Goal: Transaction & Acquisition: Purchase product/service

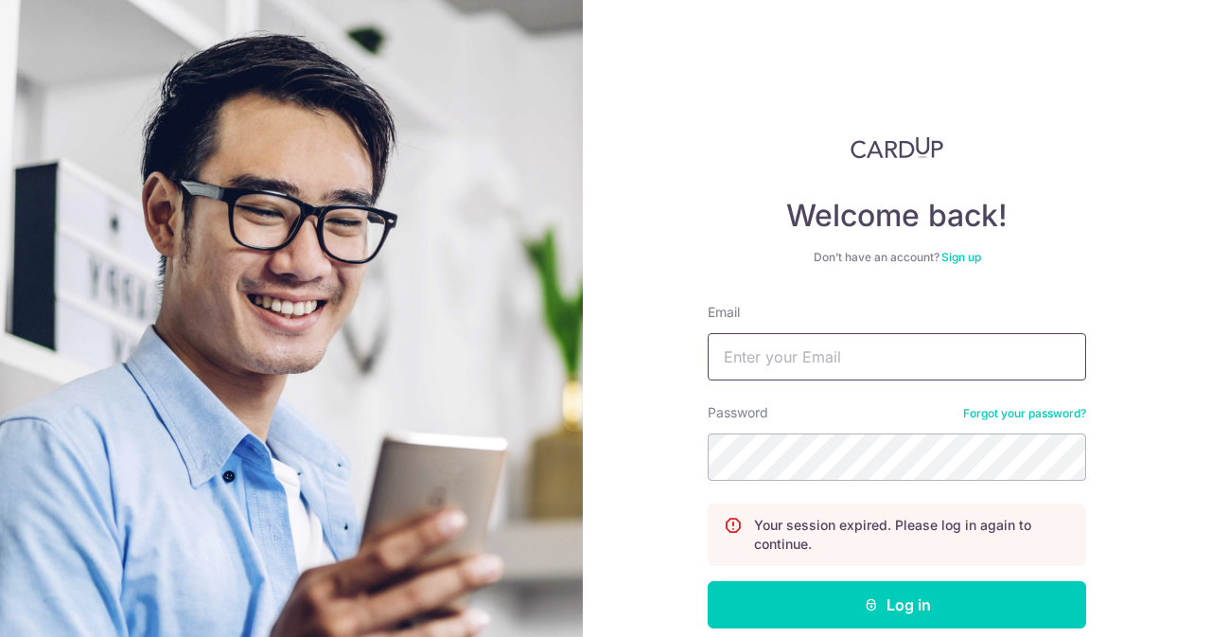
click at [839, 369] on input "Email" at bounding box center [896, 356] width 378 height 47
type input "[EMAIL_ADDRESS][DOMAIN_NAME]"
click at [707, 581] on button "Log in" at bounding box center [896, 604] width 378 height 47
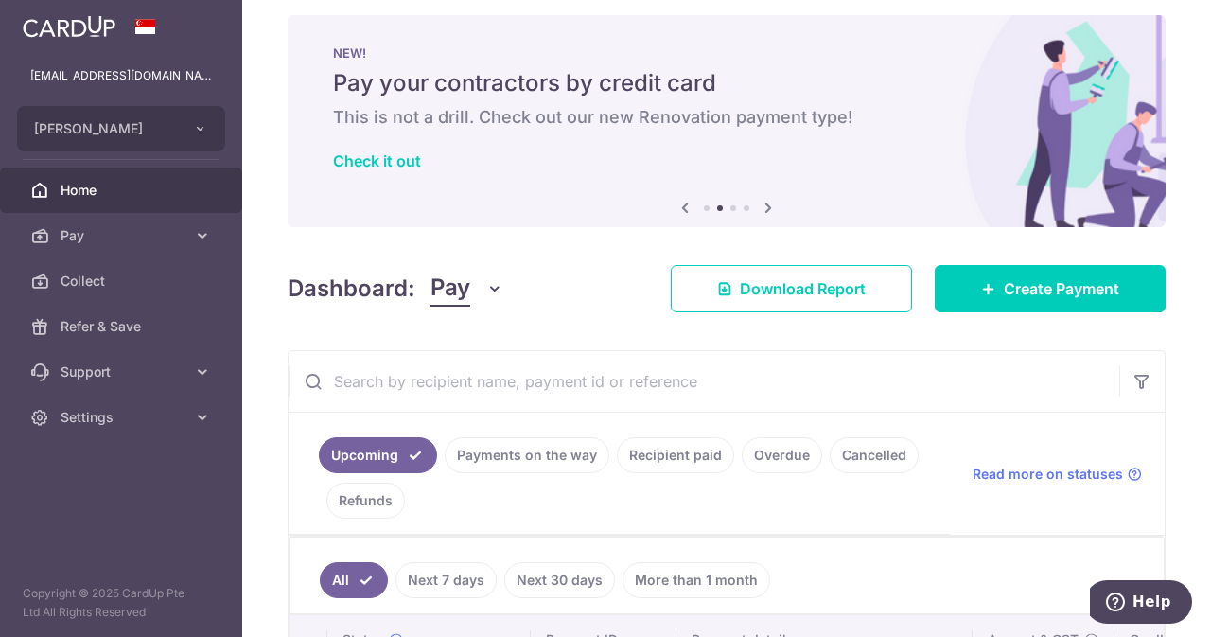
scroll to position [13, 0]
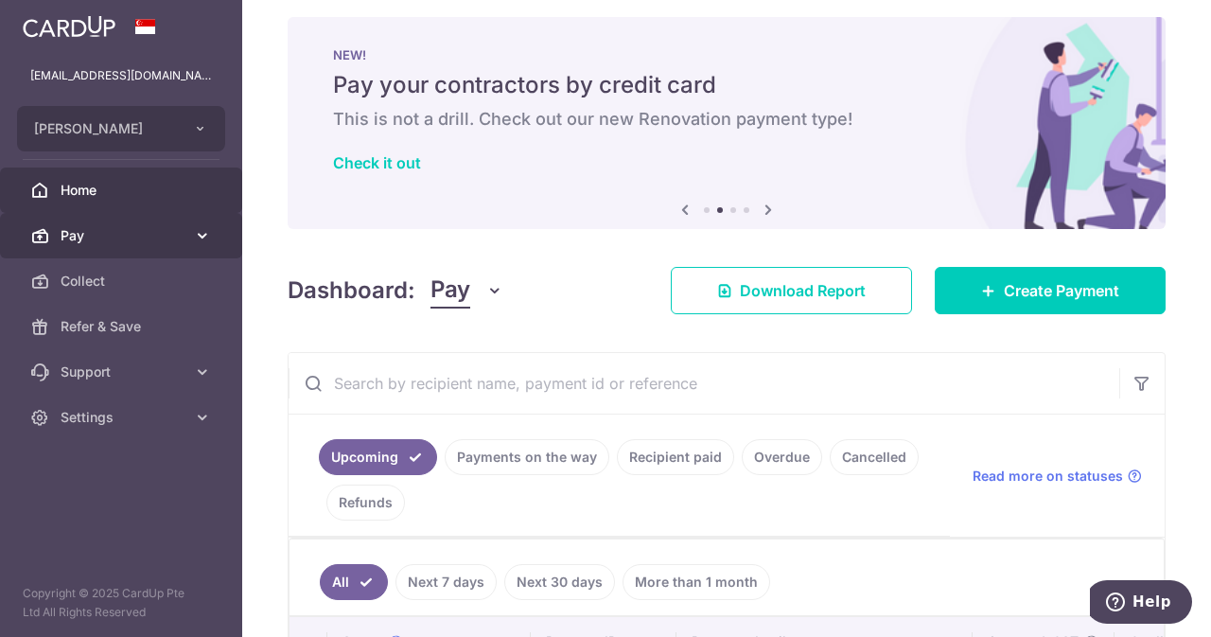
click at [108, 229] on span "Pay" at bounding box center [123, 235] width 125 height 19
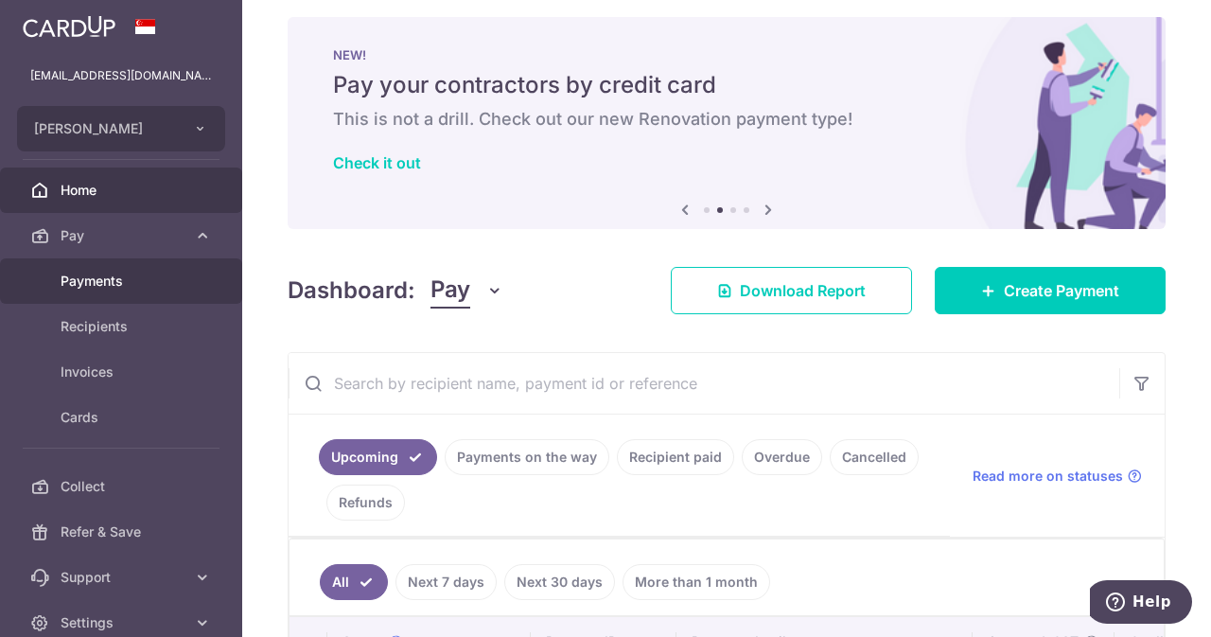
click at [97, 285] on span "Payments" at bounding box center [123, 280] width 125 height 19
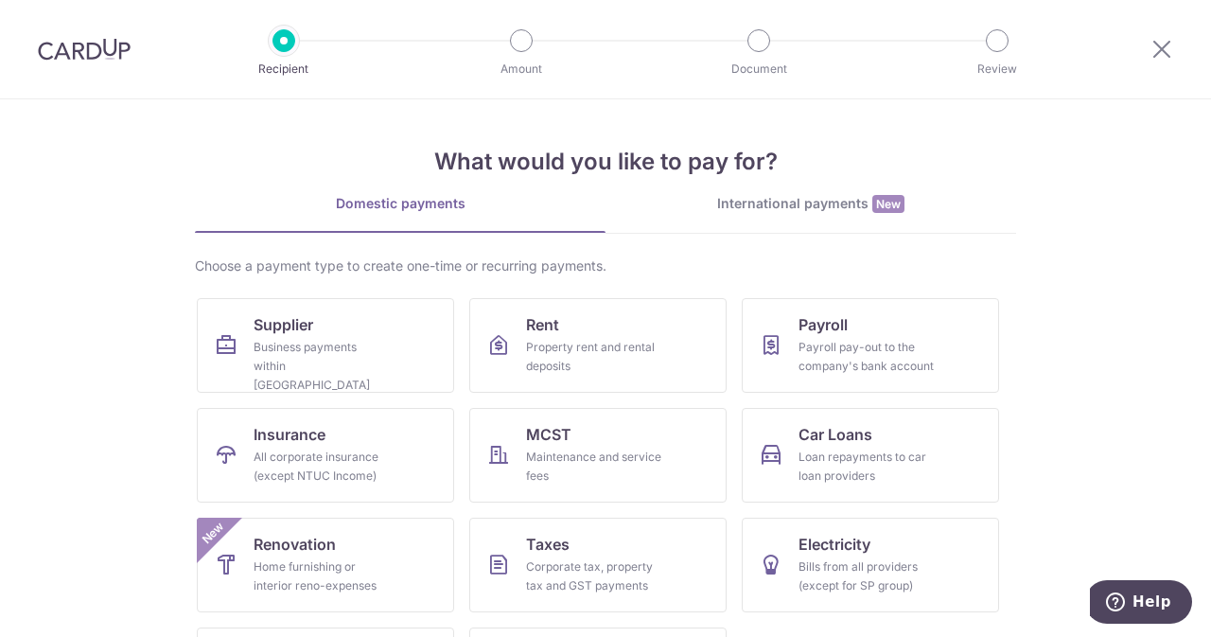
scroll to position [98, 0]
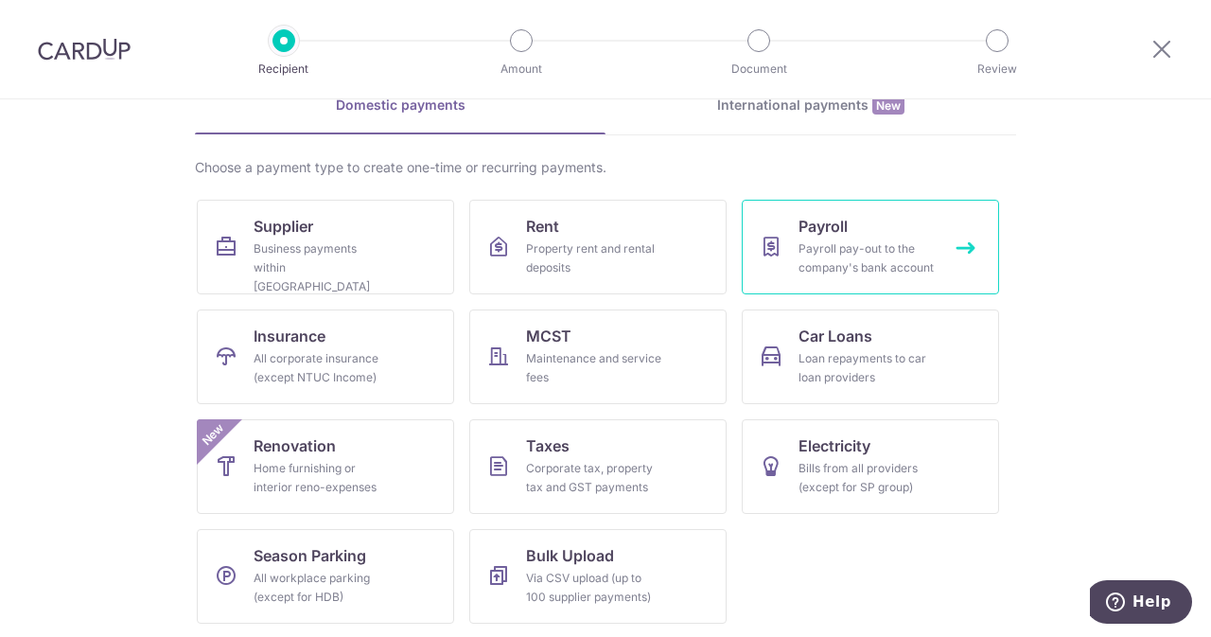
click at [899, 201] on link "Payroll Payroll pay-out to the company's bank account" at bounding box center [870, 247] width 257 height 95
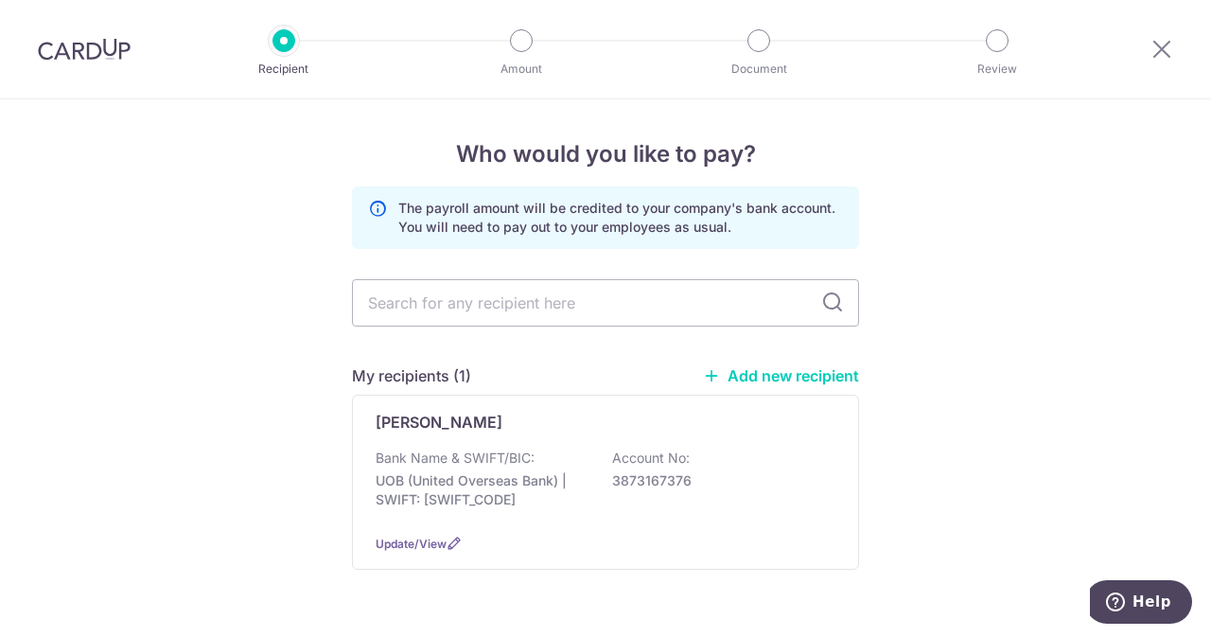
scroll to position [49, 0]
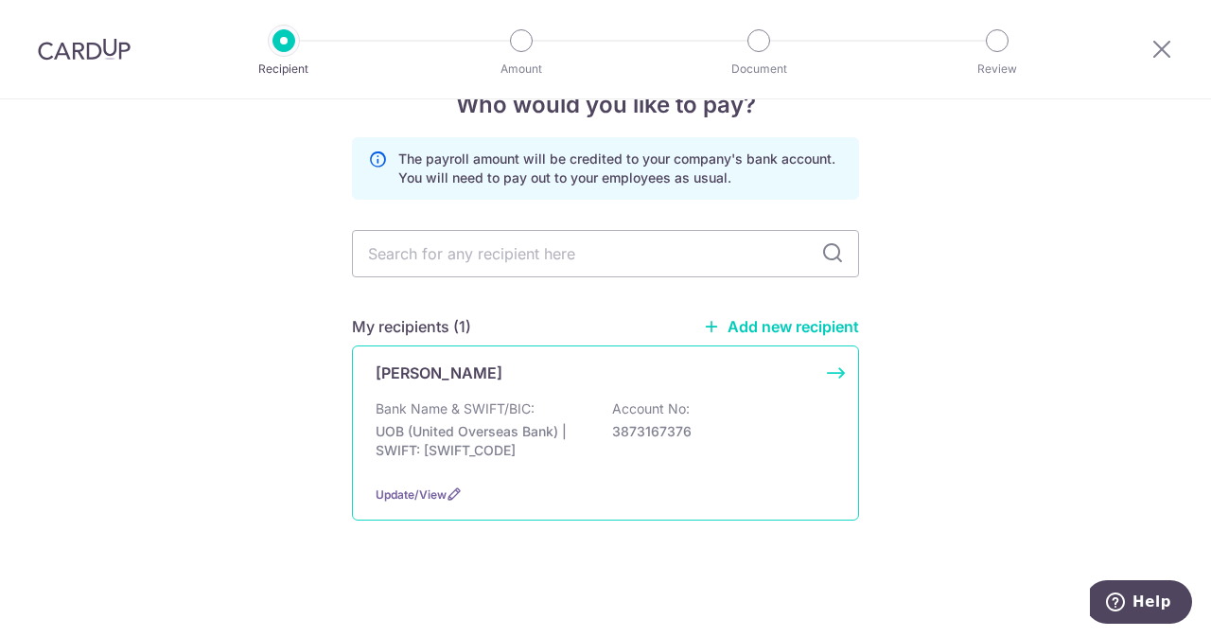
click at [529, 463] on div "Bank Name & SWIFT/BIC: UOB (United Overseas Bank) | SWIFT: UOVBSGSGXXX Account …" at bounding box center [606, 434] width 460 height 70
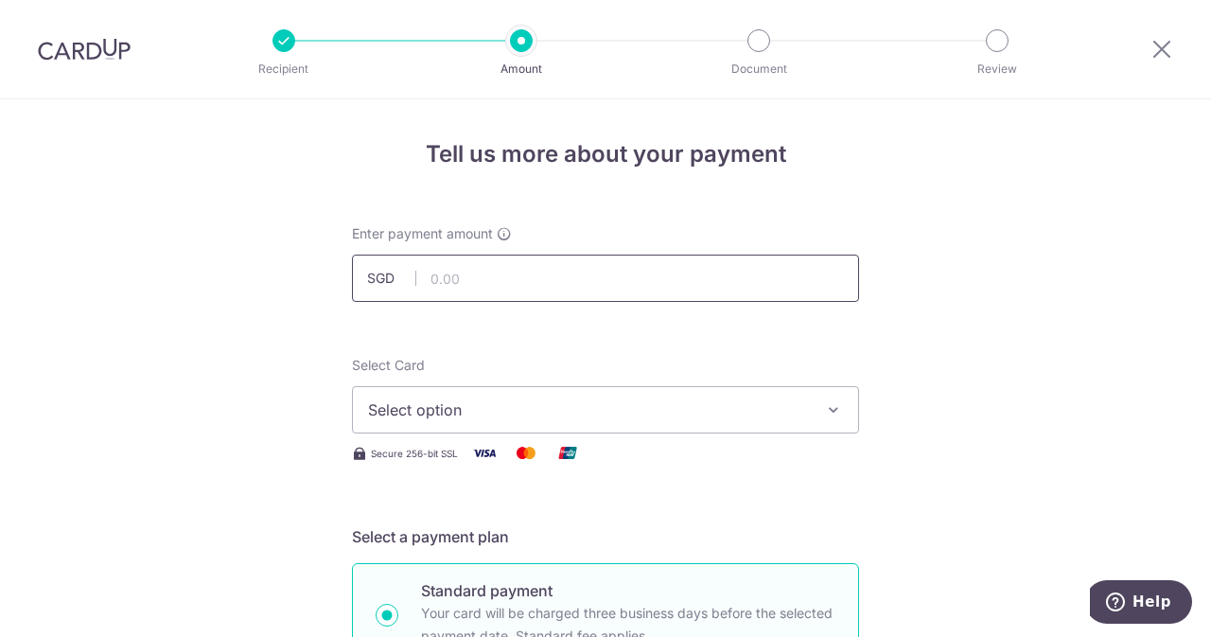
click at [621, 265] on input "text" at bounding box center [605, 277] width 507 height 47
type input "34,340.88"
click at [520, 420] on span "Select option" at bounding box center [588, 409] width 441 height 23
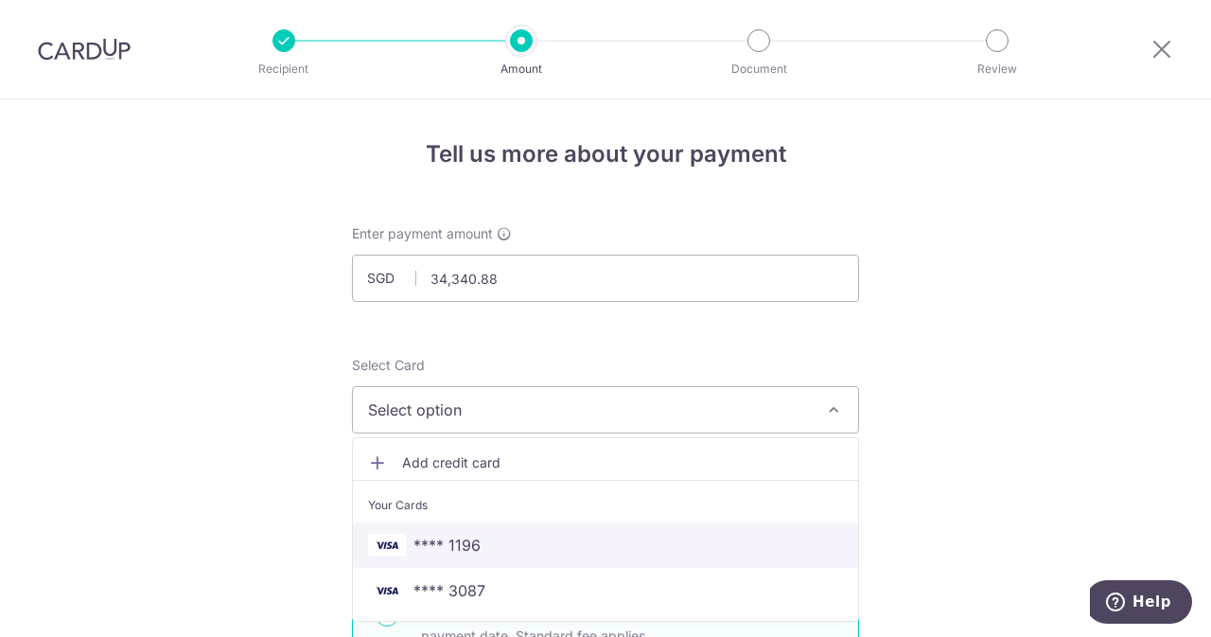
click at [455, 530] on link "**** 1196" at bounding box center [605, 544] width 505 height 45
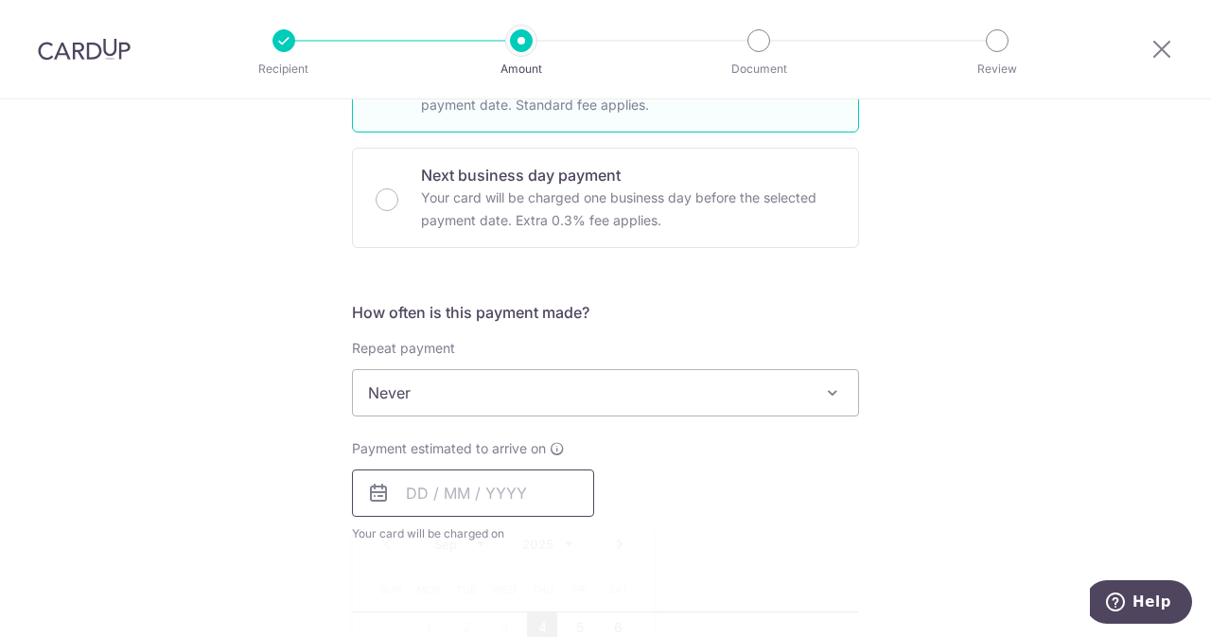
click at [505, 495] on input "text" at bounding box center [473, 492] width 242 height 47
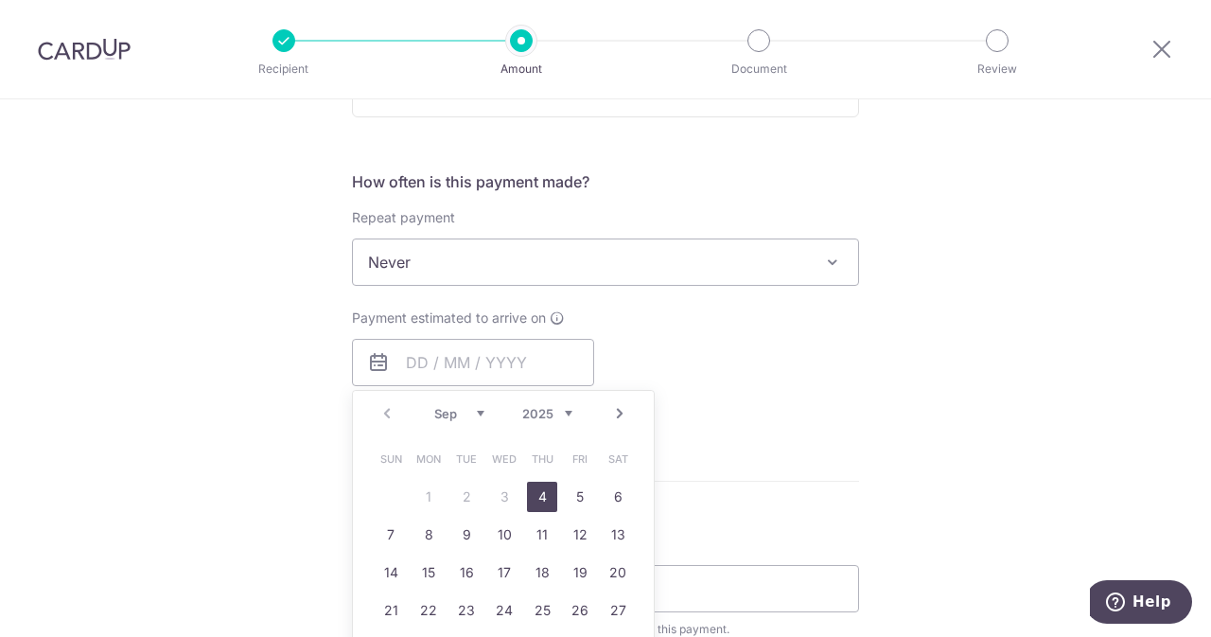
click at [541, 492] on link "4" at bounding box center [542, 496] width 30 height 30
type input "[DATE]"
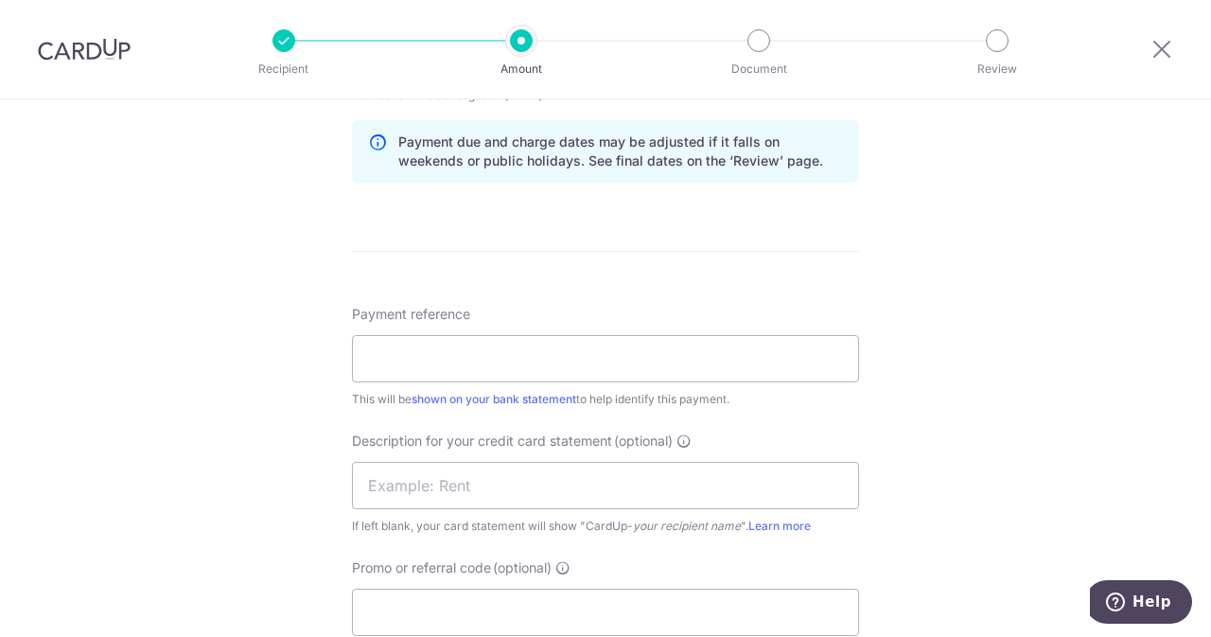
scroll to position [970, 0]
click at [488, 351] on input "Payment reference" at bounding box center [605, 357] width 507 height 47
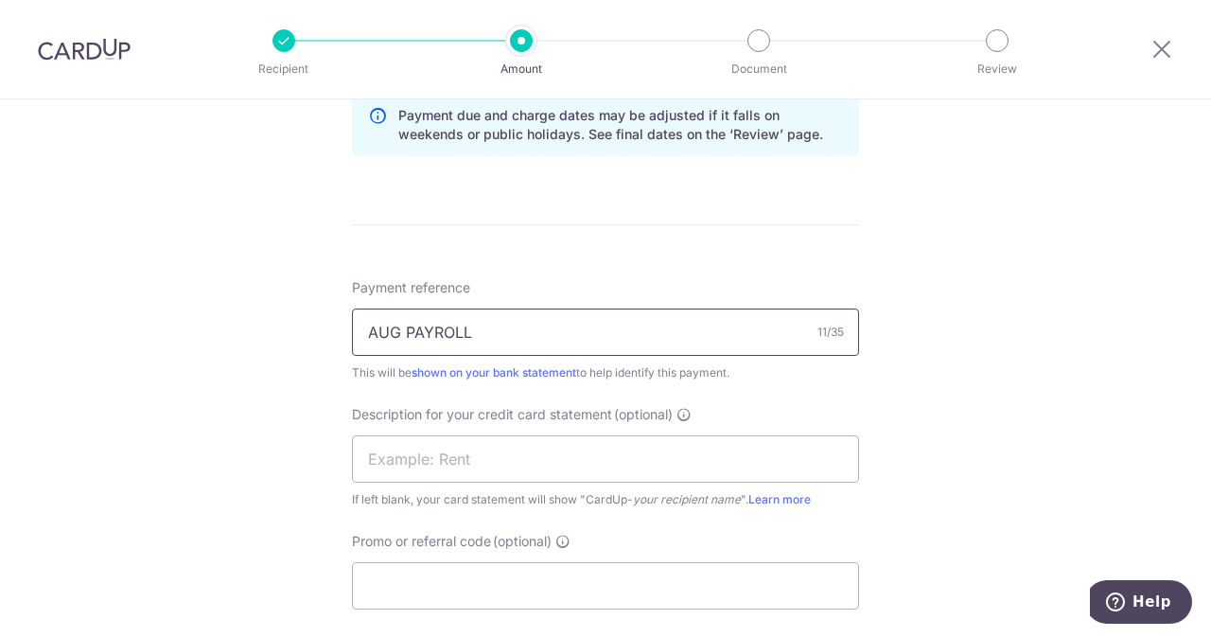
scroll to position [1000, 0]
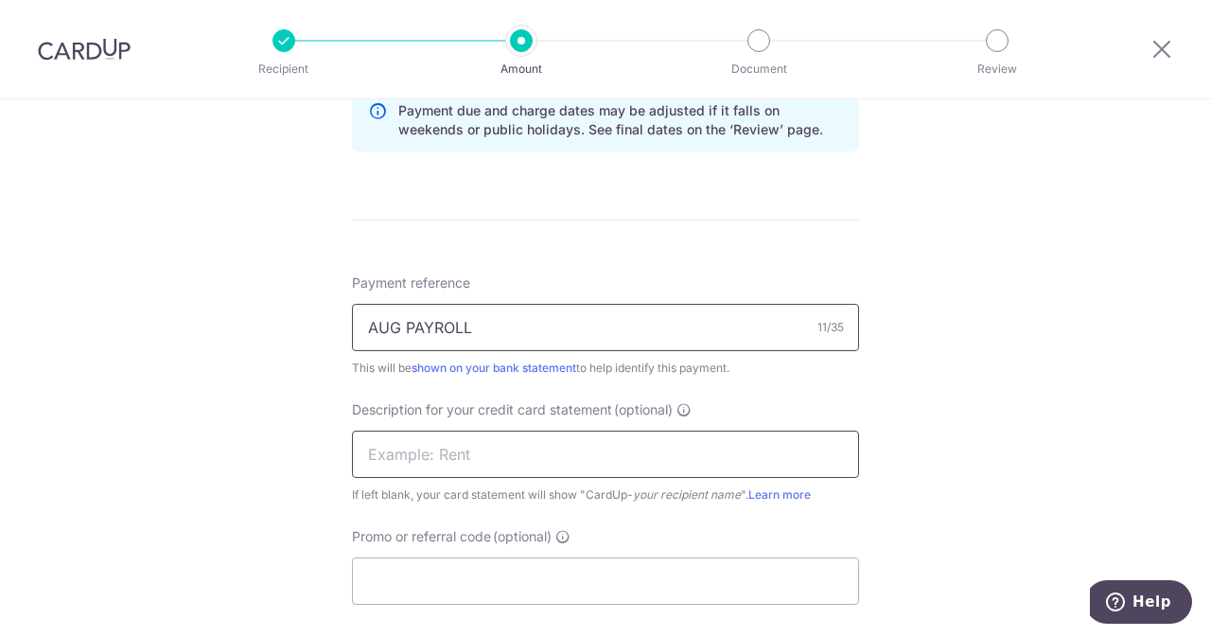
type input "AUG PAYROLL"
click at [592, 448] on input "text" at bounding box center [605, 453] width 507 height 47
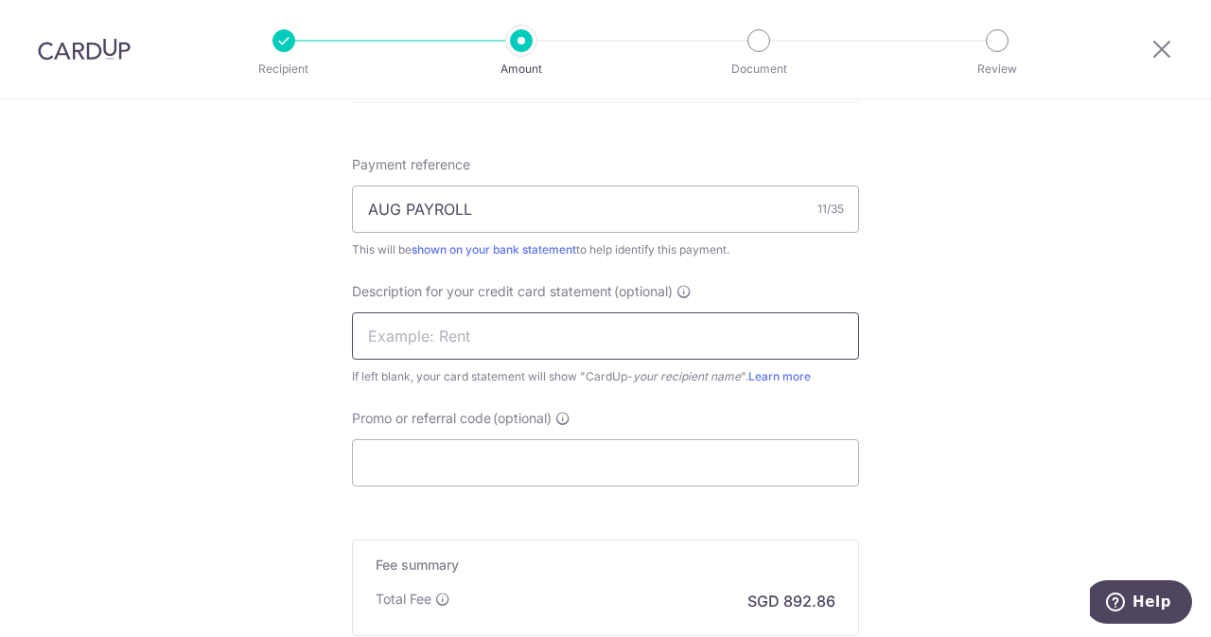
scroll to position [1117, 0]
type input "AUG PAYROLL"
click at [707, 479] on input "Promo or referral code (optional)" at bounding box center [605, 463] width 507 height 47
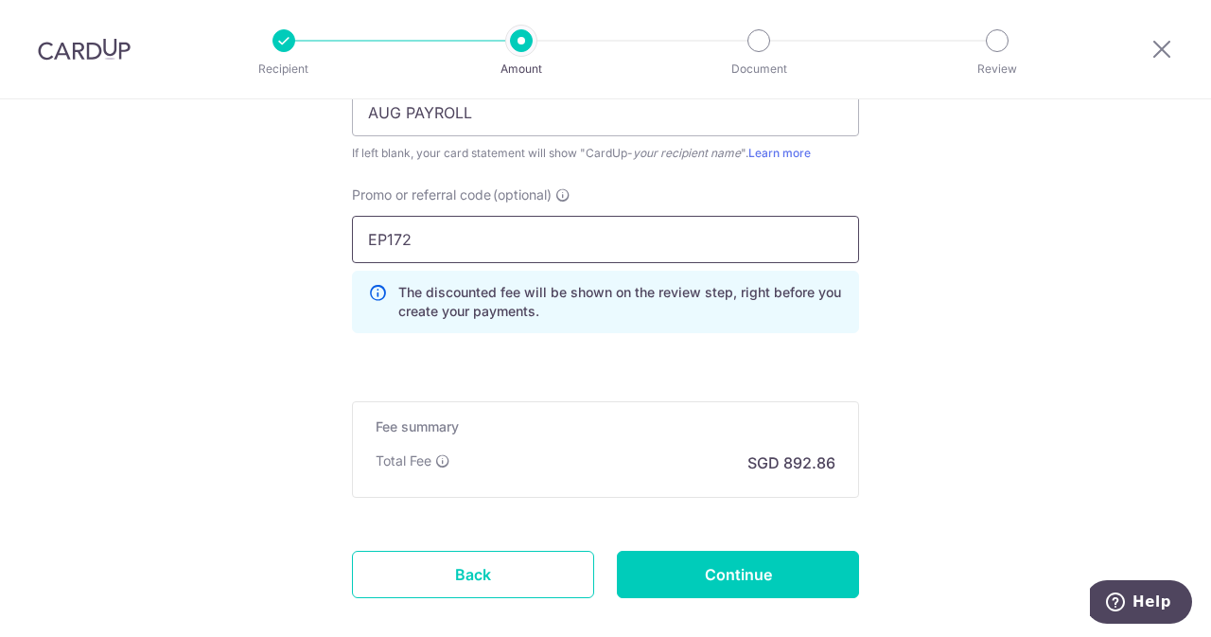
scroll to position [1374, 0]
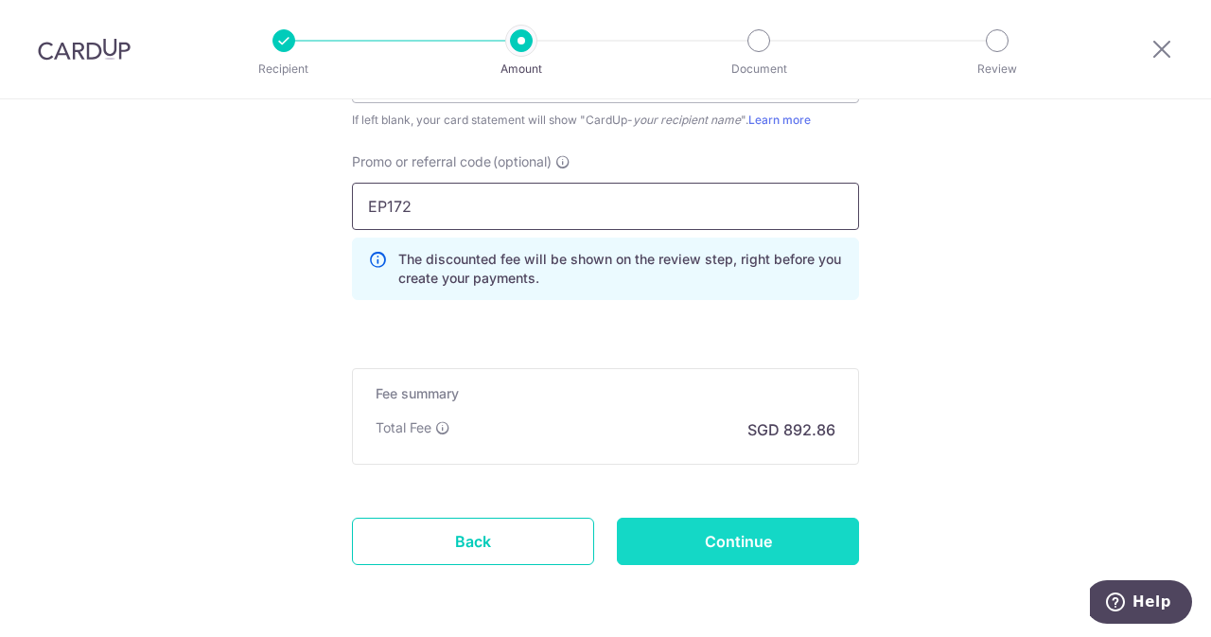
type input "EP172"
click at [759, 534] on input "Continue" at bounding box center [738, 540] width 242 height 47
type input "Create Schedule"
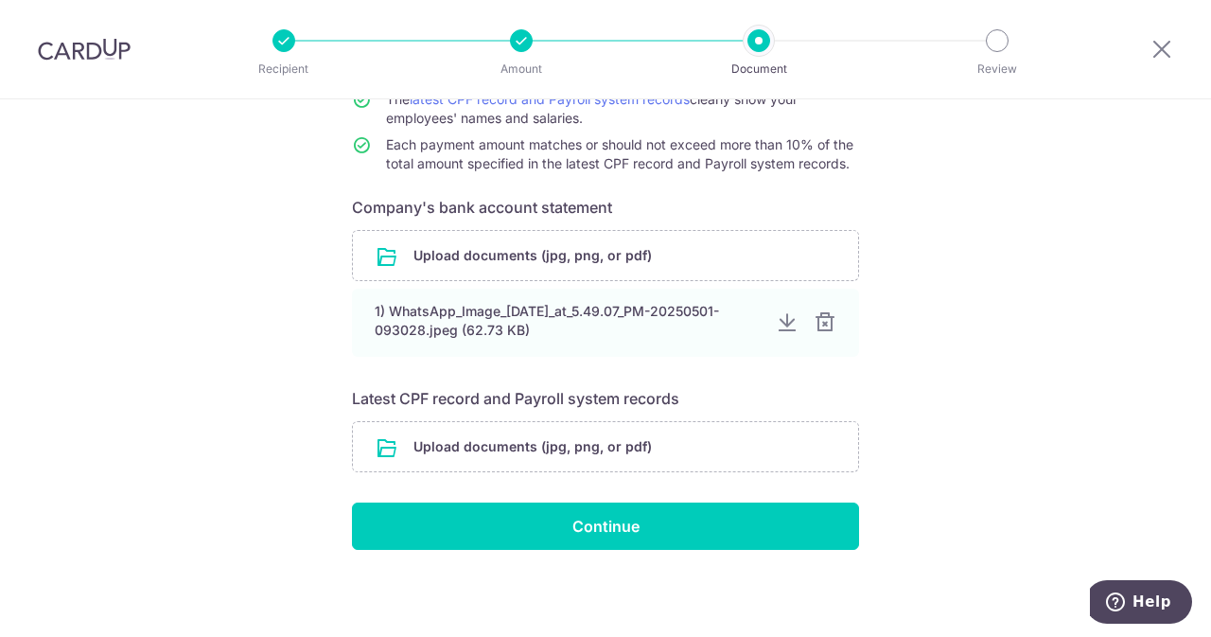
scroll to position [241, 0]
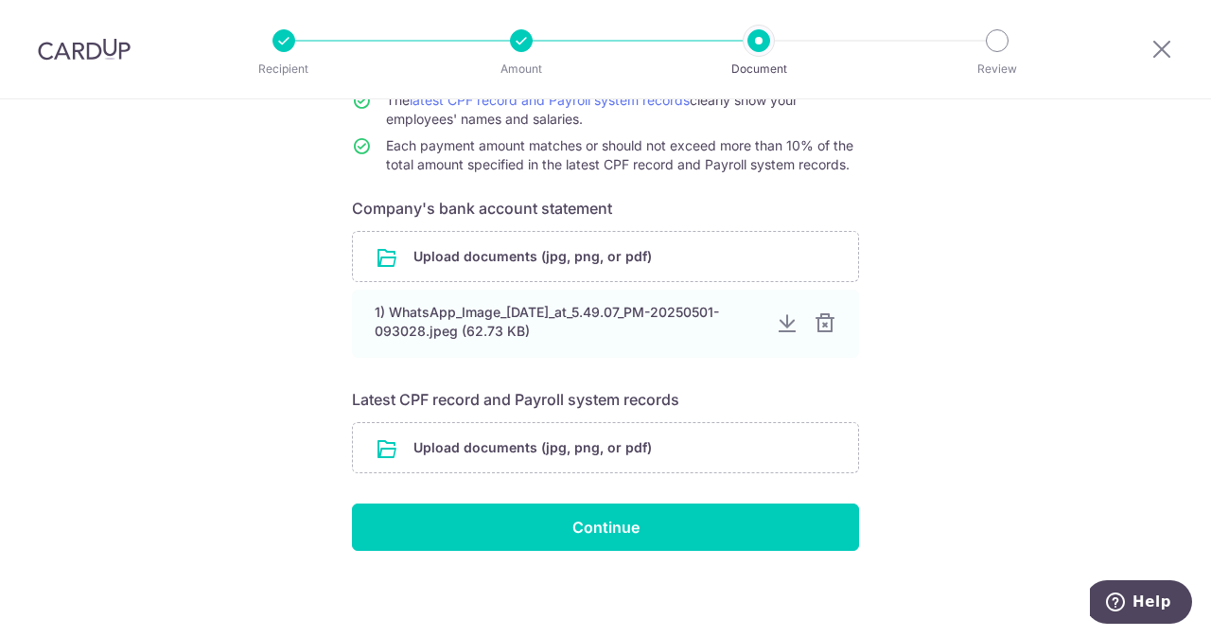
click at [743, 56] on div "Recipient Amount Document Review" at bounding box center [641, 49] width 812 height 98
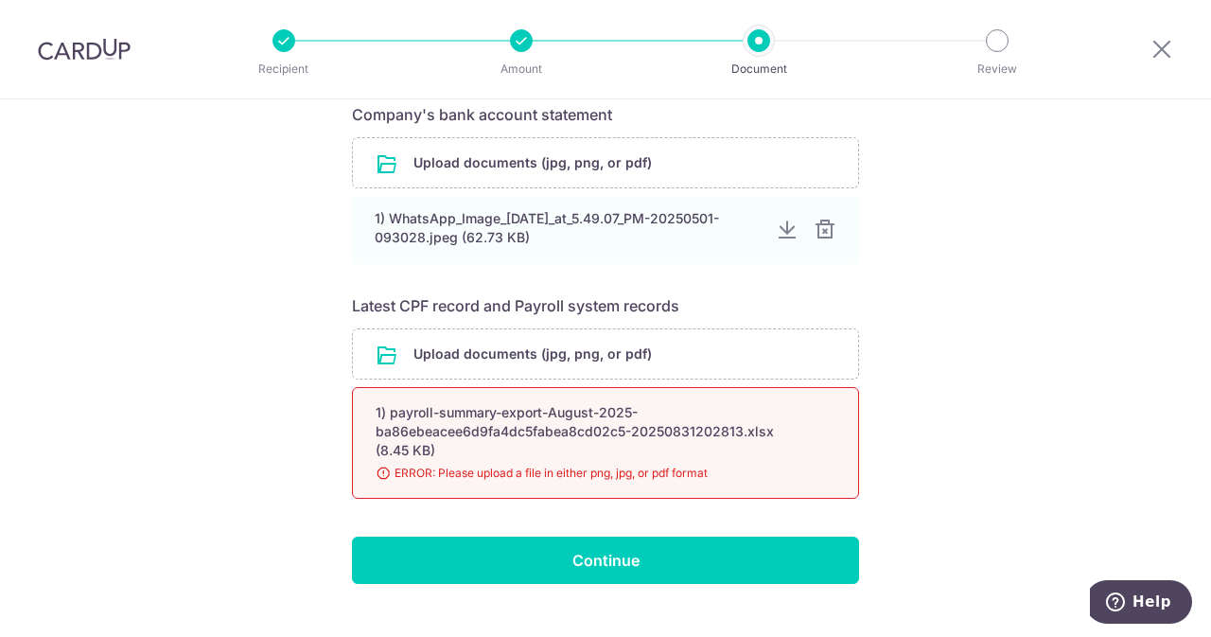
scroll to position [339, 0]
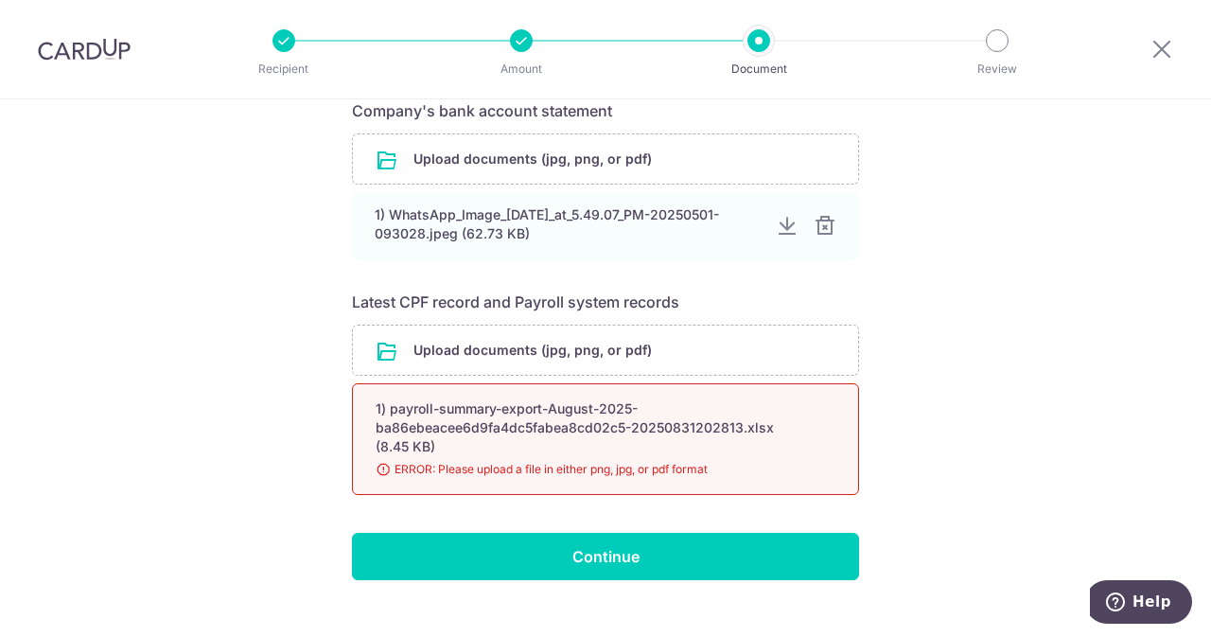
click at [727, 409] on div "1) payroll-summary-export-August-2025-ba86ebeacee6d9fa4dc5fabea8cd02c5-20250831…" at bounding box center [583, 427] width 414 height 57
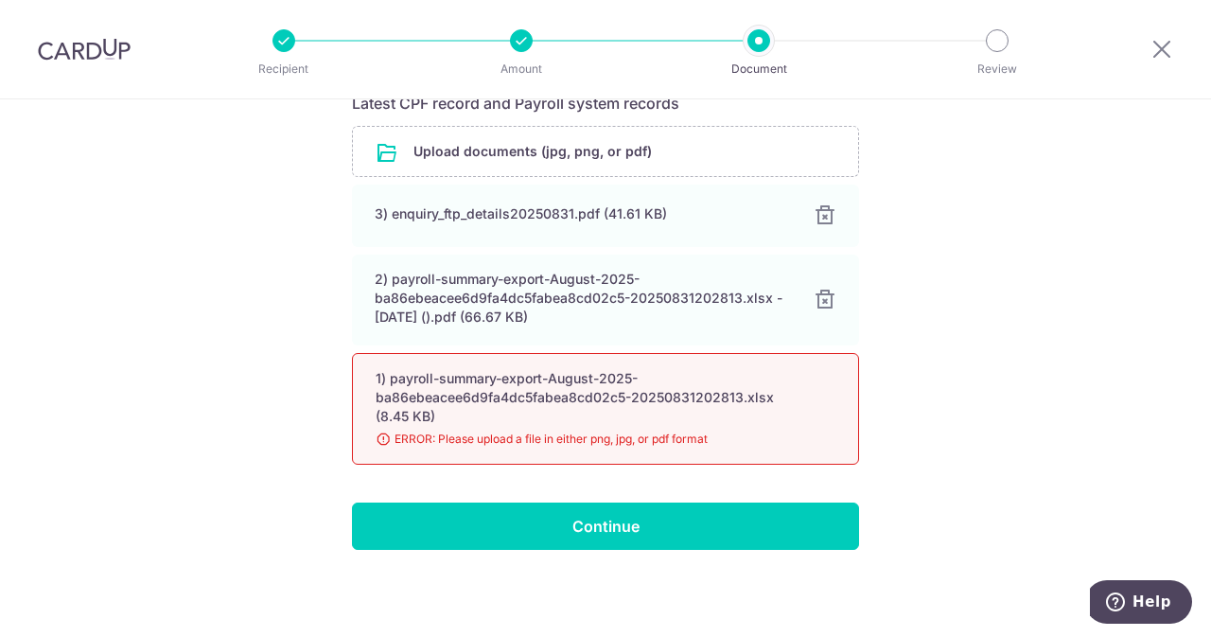
scroll to position [535, 0]
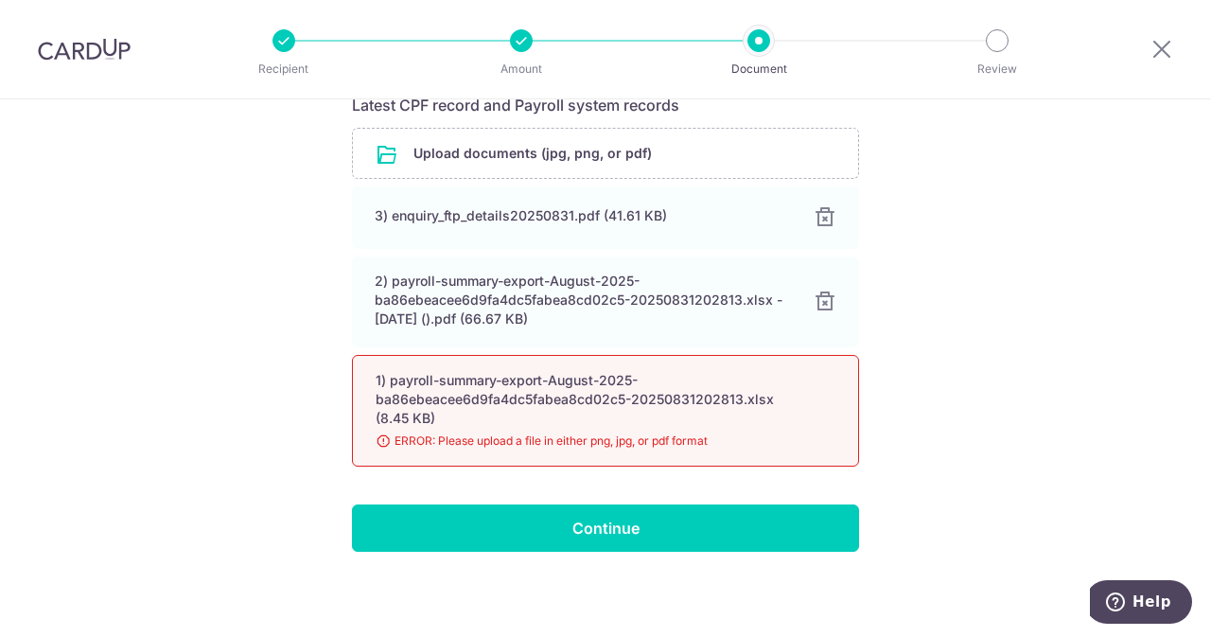
click at [681, 481] on form "Your supporting documents will enable us to approve your payments smoothly! Ple…" at bounding box center [605, 120] width 507 height 863
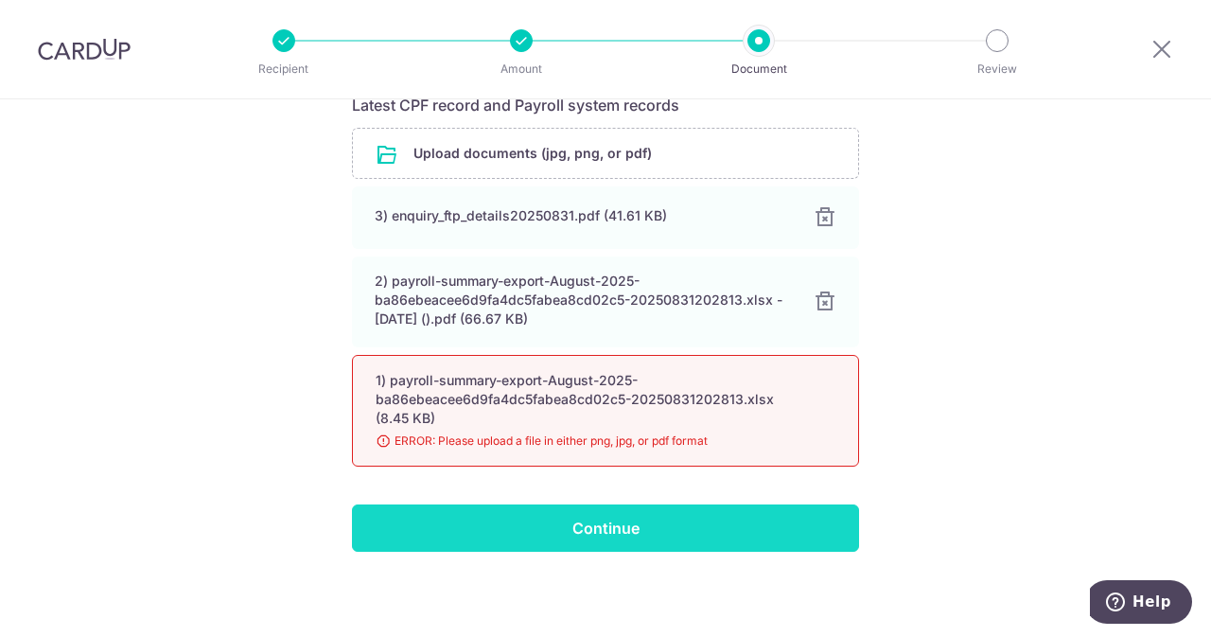
click at [662, 508] on input "Continue" at bounding box center [605, 527] width 507 height 47
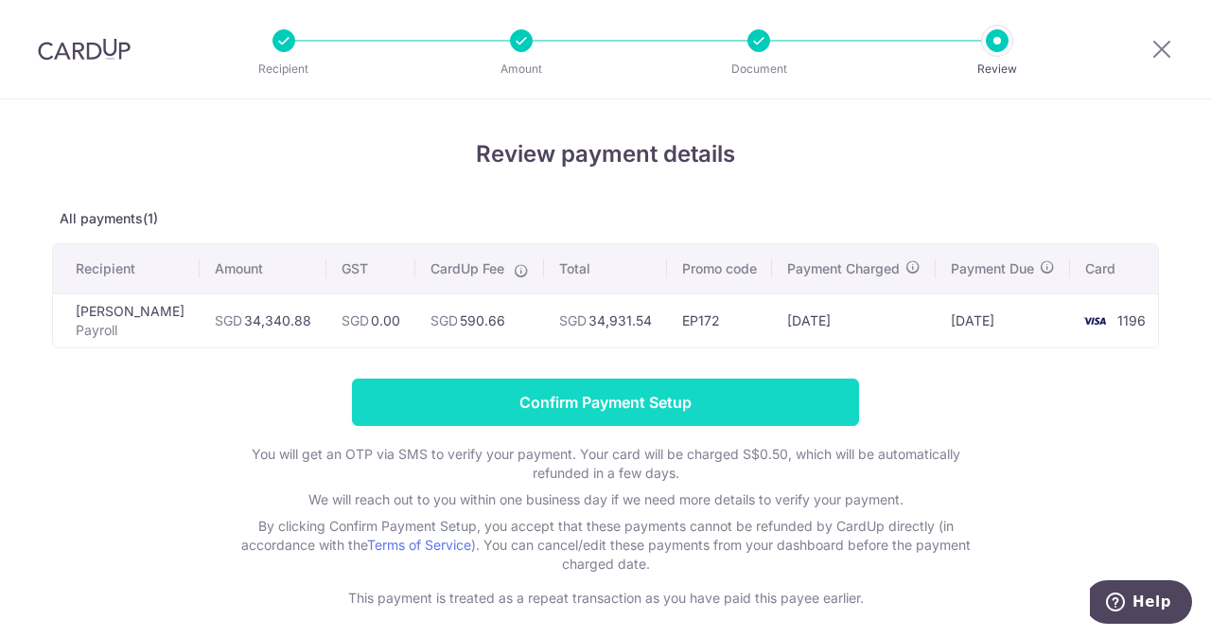
click at [706, 403] on input "Confirm Payment Setup" at bounding box center [605, 401] width 507 height 47
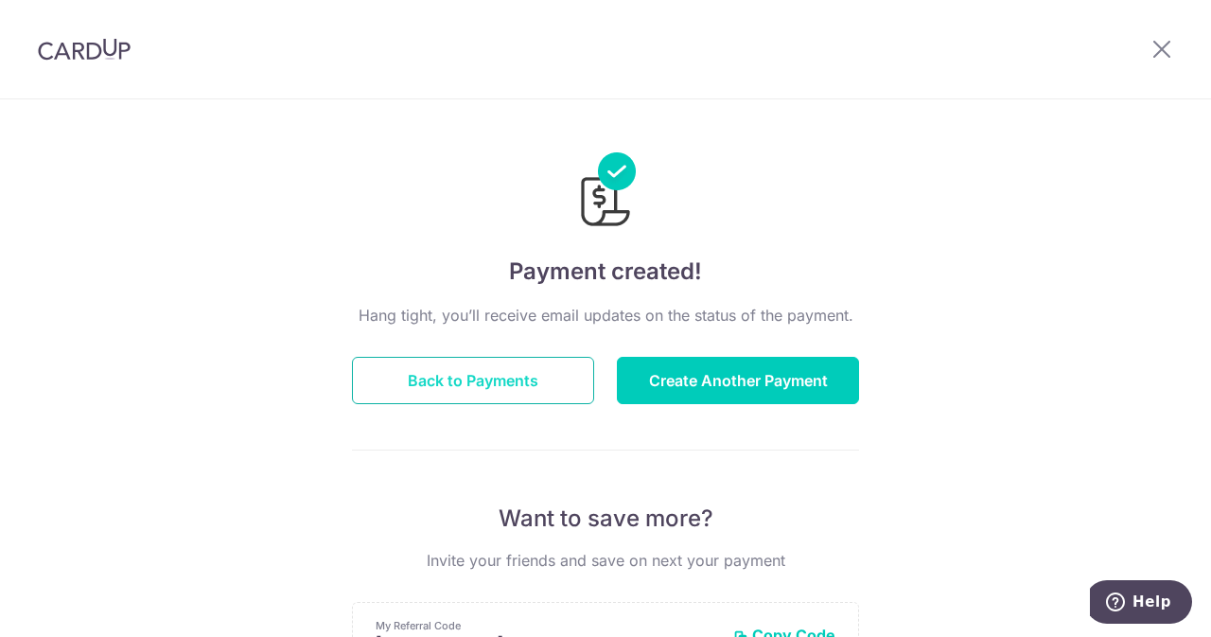
click at [520, 377] on button "Back to Payments" at bounding box center [473, 380] width 242 height 47
